Goal: Task Accomplishment & Management: Complete application form

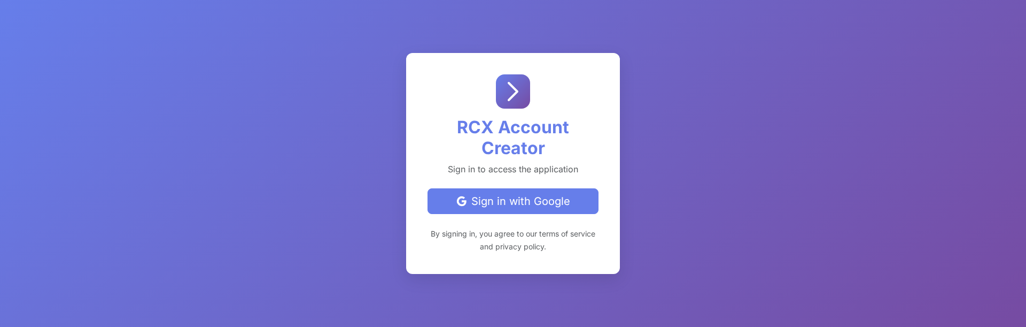
click at [547, 210] on button "Sign in with Google" at bounding box center [513, 201] width 171 height 26
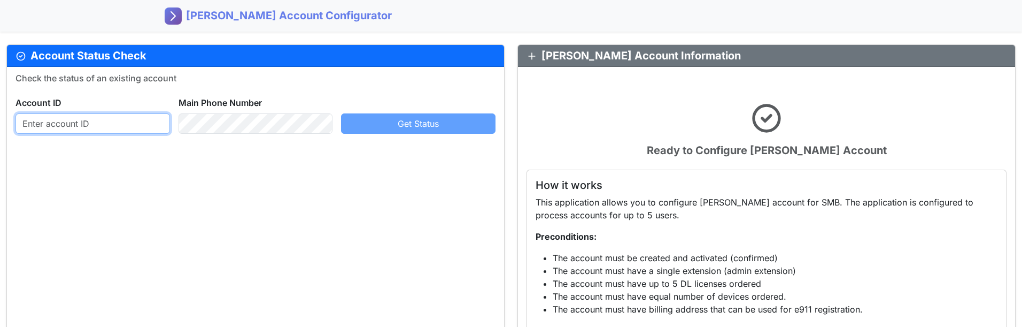
click at [106, 122] on input "text" at bounding box center [92, 123] width 154 height 20
paste input "403437864004"
type input "403437864004"
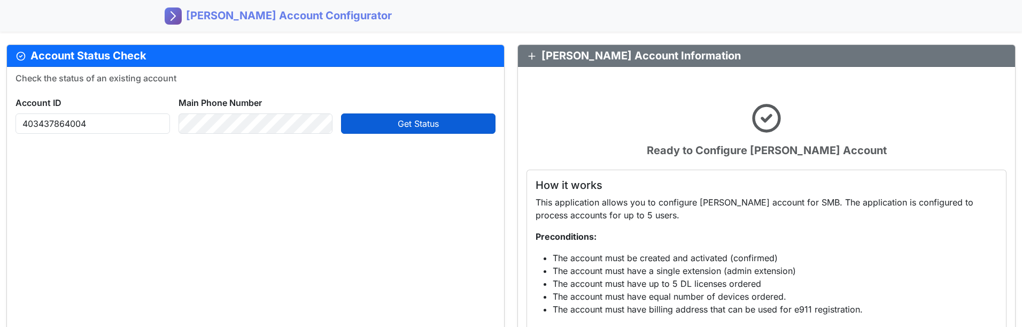
click at [395, 124] on button "Get Status" at bounding box center [418, 123] width 154 height 20
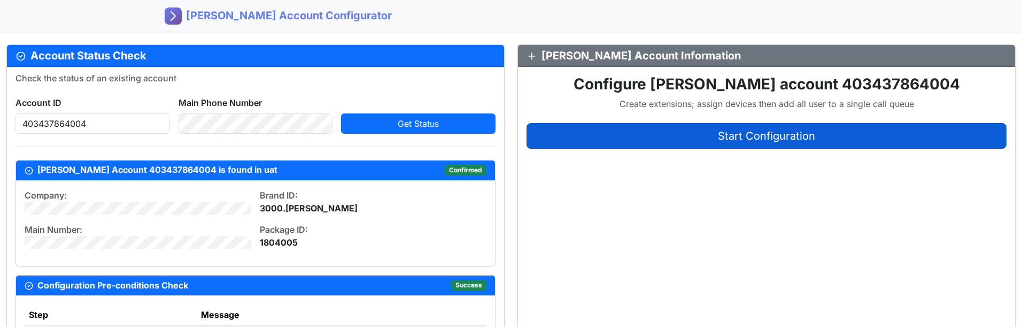
click at [748, 137] on span "Start Configuration" at bounding box center [766, 135] width 97 height 13
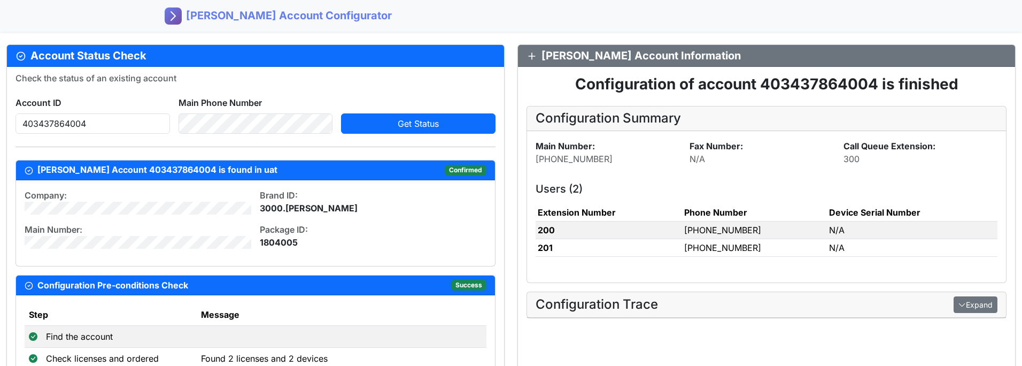
click at [959, 305] on icon "button" at bounding box center [961, 304] width 7 height 9
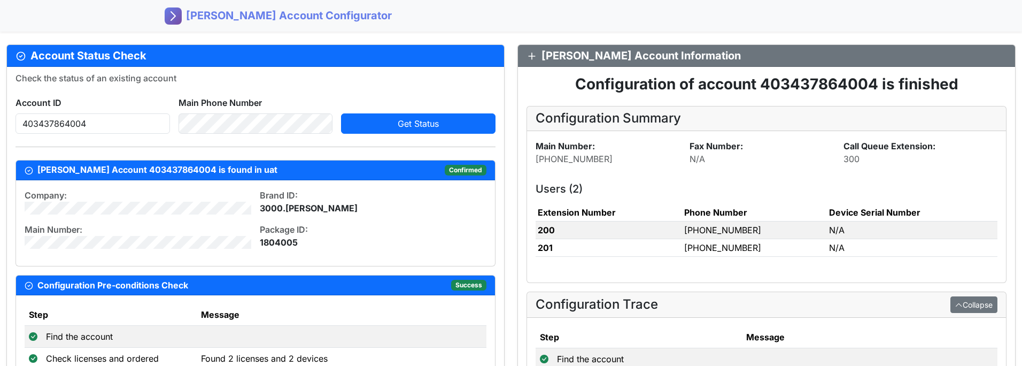
click at [981, 307] on button "Collapse" at bounding box center [973, 304] width 47 height 17
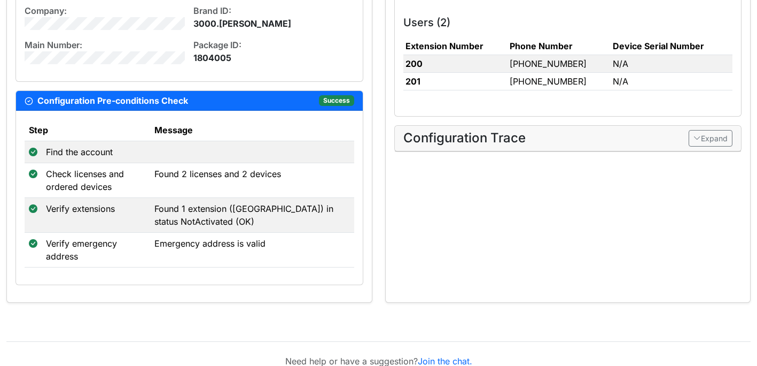
scroll to position [186, 0]
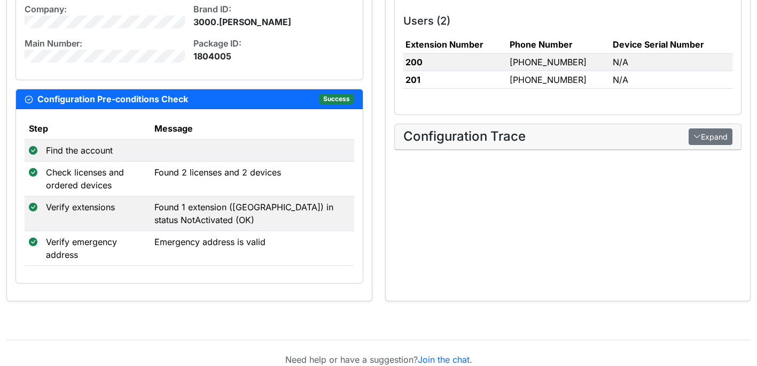
click at [707, 138] on button "Expand" at bounding box center [711, 136] width 44 height 17
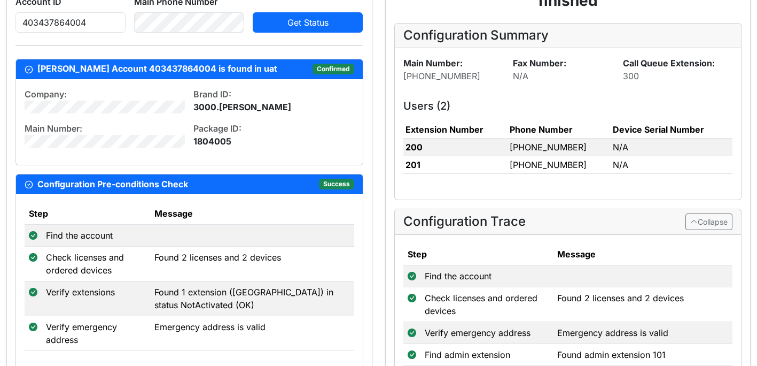
scroll to position [0, 0]
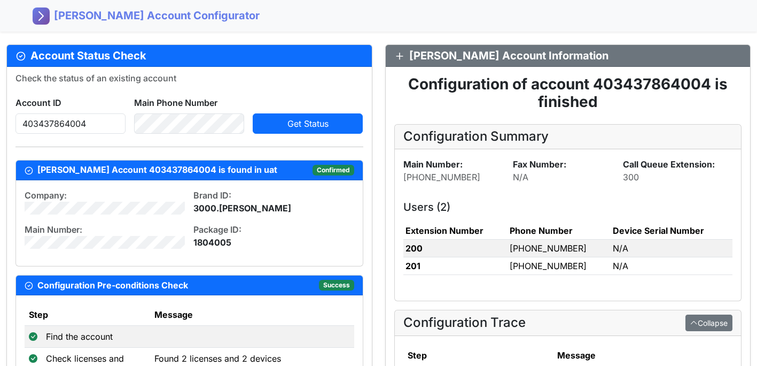
click at [692, 323] on icon "button" at bounding box center [694, 322] width 7 height 9
